Goal: Information Seeking & Learning: Find specific fact

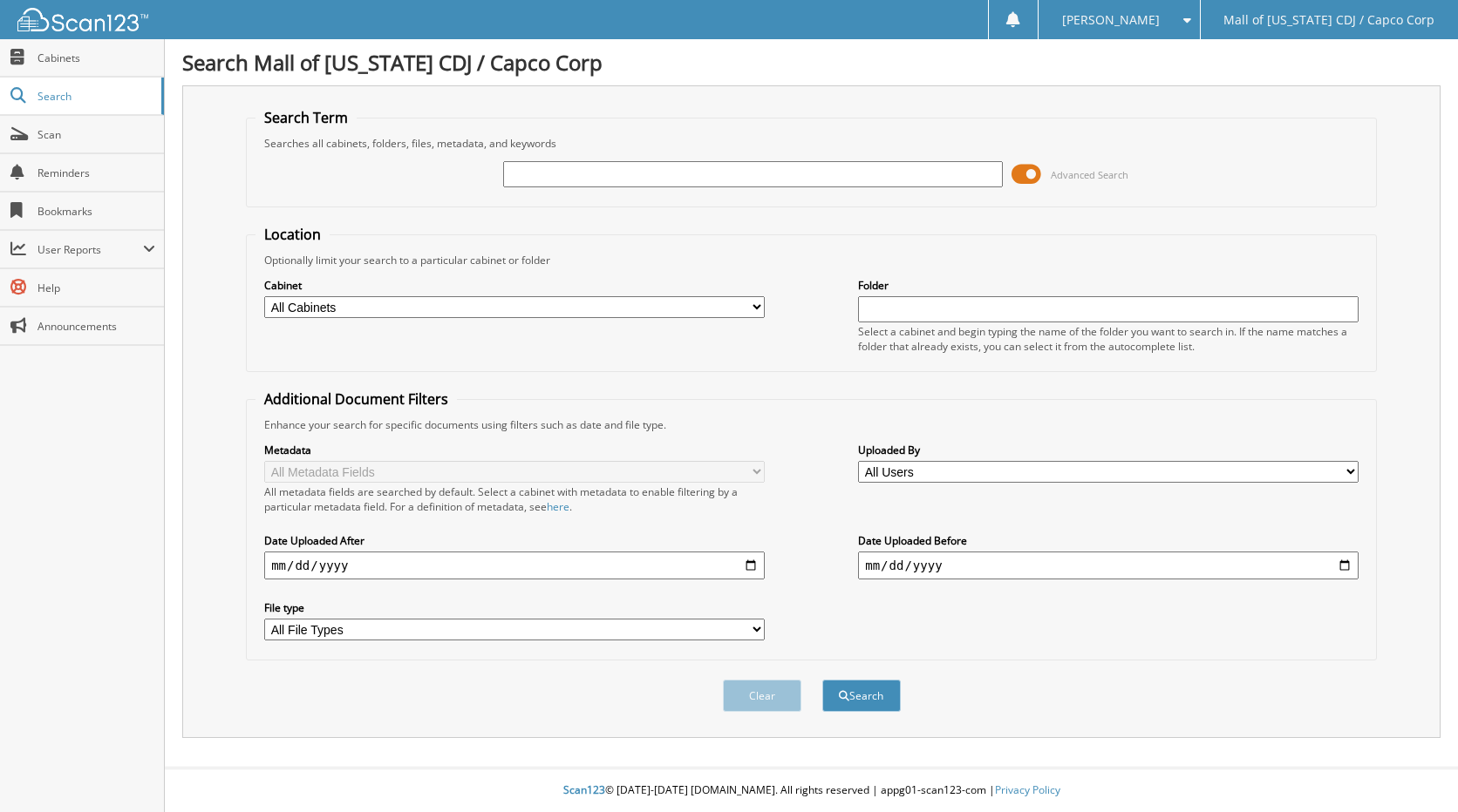
click at [556, 178] on input "text" at bounding box center [754, 174] width 501 height 26
type input "CSP-091125"
click at [823, 680] on button "Search" at bounding box center [861, 696] width 78 height 32
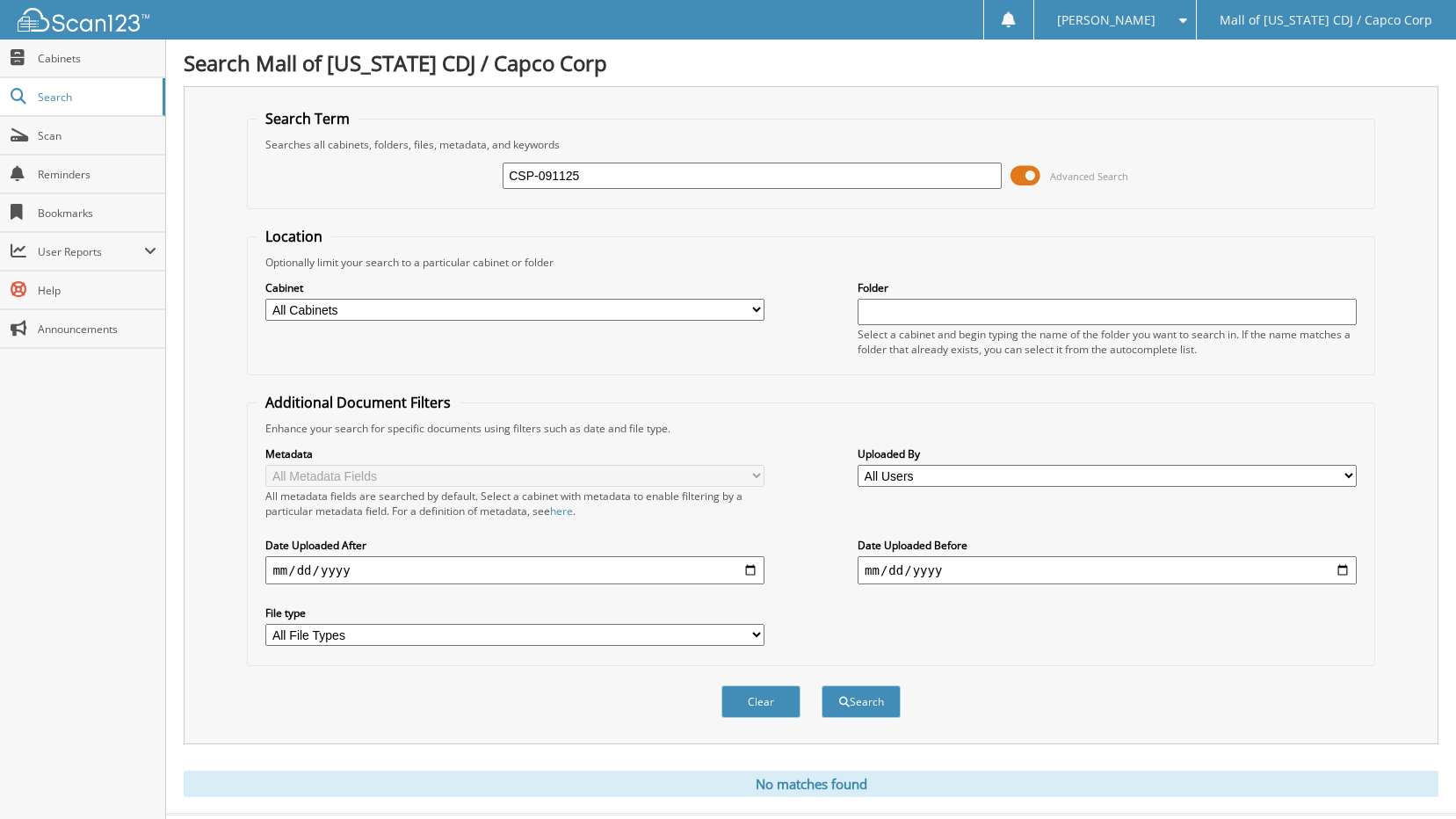
click at [821, 686] on button "Search" at bounding box center [860, 702] width 79 height 32
click at [65, 93] on span "Search" at bounding box center [96, 97] width 116 height 15
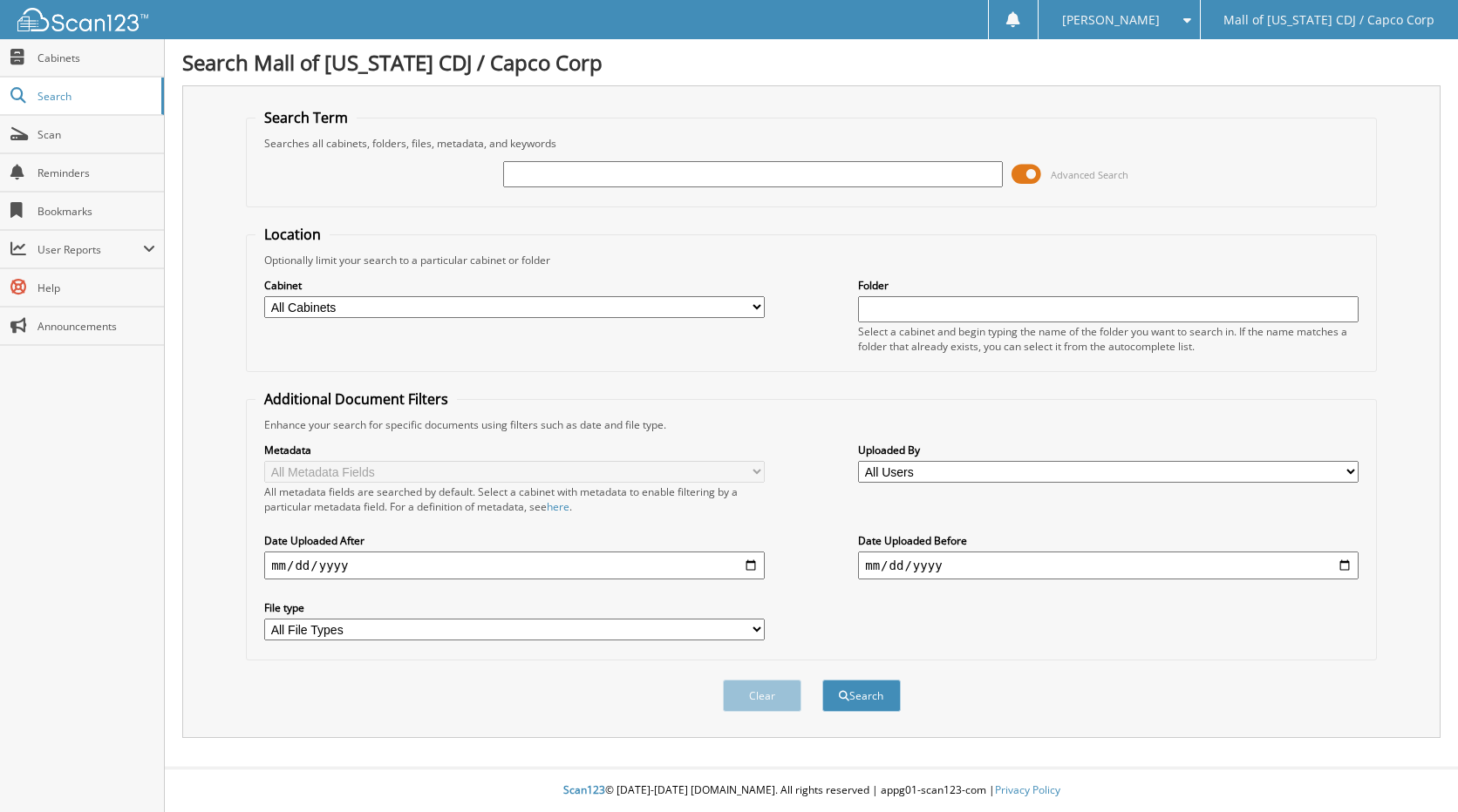
click at [752, 301] on select "All Cabinets ACCOUNTS PAYABLE CAR DEALS CASHIER REPORTS DEPOSITS KIA - BANKS RE…" at bounding box center [515, 307] width 501 height 22
select select "3035"
click at [264, 296] on select "All Cabinets ACCOUNTS PAYABLE CAR DEALS CASHIER REPORTS DEPOSITS KIA - BANKS RE…" at bounding box center [515, 307] width 501 height 22
click at [533, 169] on input "text" at bounding box center [754, 174] width 501 height 26
type input "CSP-091125"
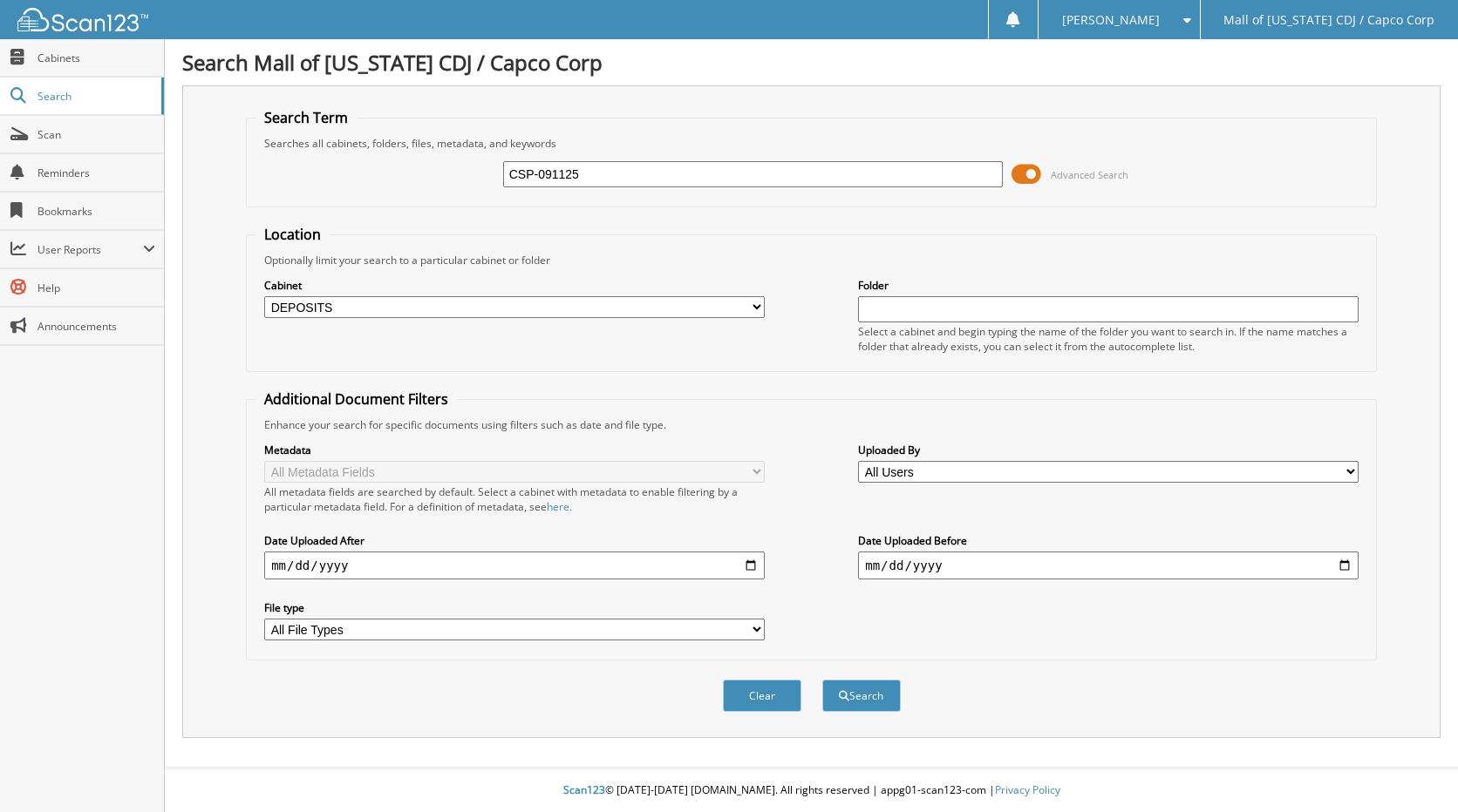
click at [823, 680] on button "Search" at bounding box center [861, 696] width 78 height 32
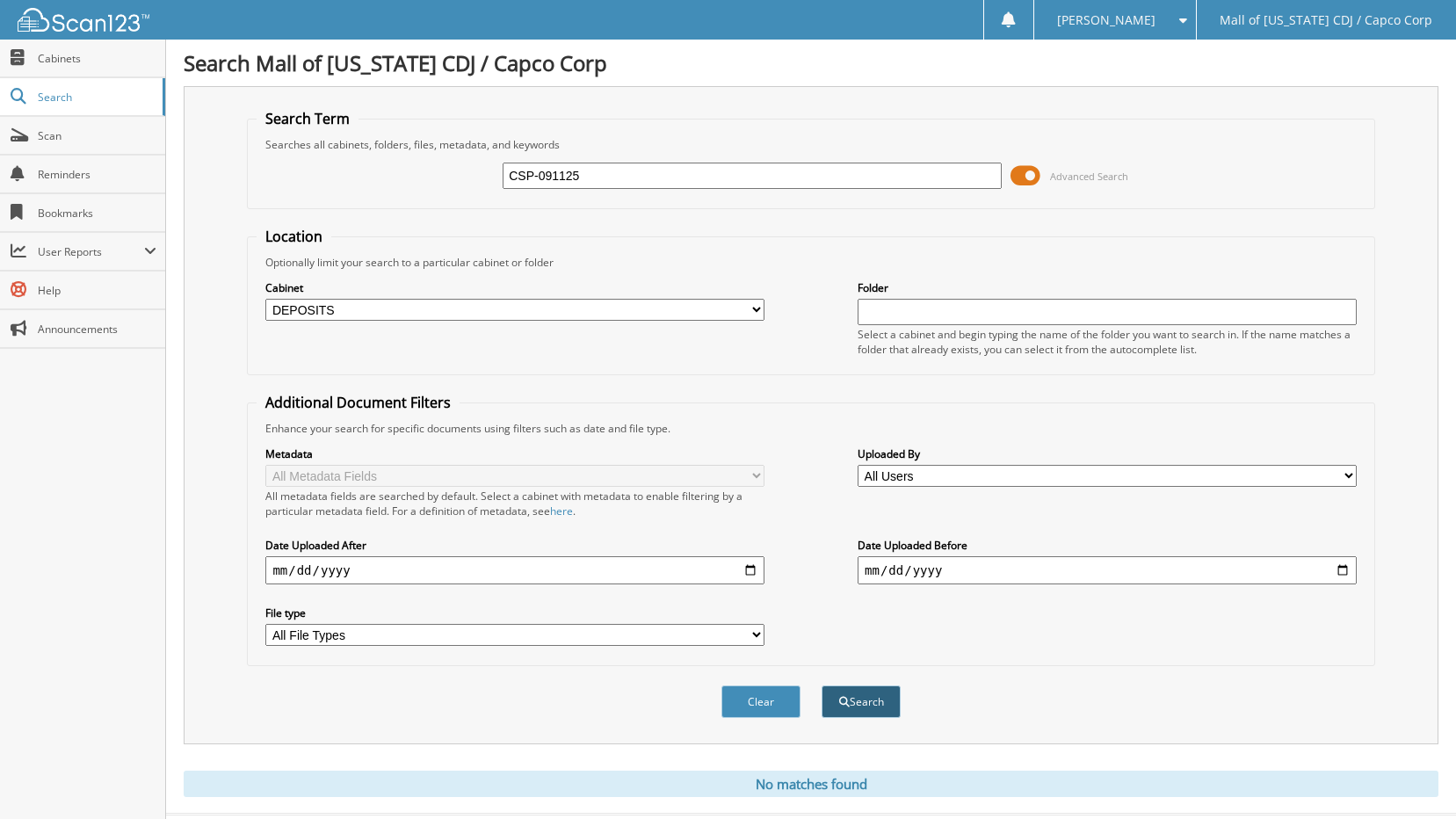
click at [870, 701] on button "Search" at bounding box center [860, 702] width 79 height 32
click at [48, 58] on span "Cabinets" at bounding box center [97, 59] width 119 height 15
